Goal: Find specific page/section: Find specific page/section

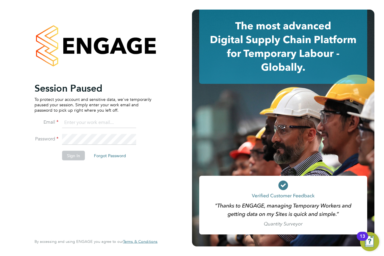
type input "[PERSON_NAME][EMAIL_ADDRESS][DOMAIN_NAME]"
click at [76, 156] on button "Sign In" at bounding box center [73, 156] width 23 height 10
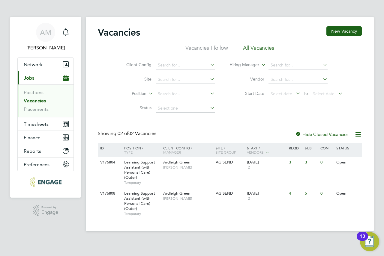
click at [211, 129] on div "Vacancies New Vacancy Vacancies I follow All Vacancies Client Config Site Posit…" at bounding box center [230, 122] width 264 height 193
drag, startPoint x: 211, startPoint y: 129, endPoint x: 203, endPoint y: 129, distance: 8.1
click at [203, 129] on div "Vacancies New Vacancy Vacancies I follow All Vacancies Client Config Site Posit…" at bounding box center [230, 122] width 264 height 193
